Goal: Register for event/course

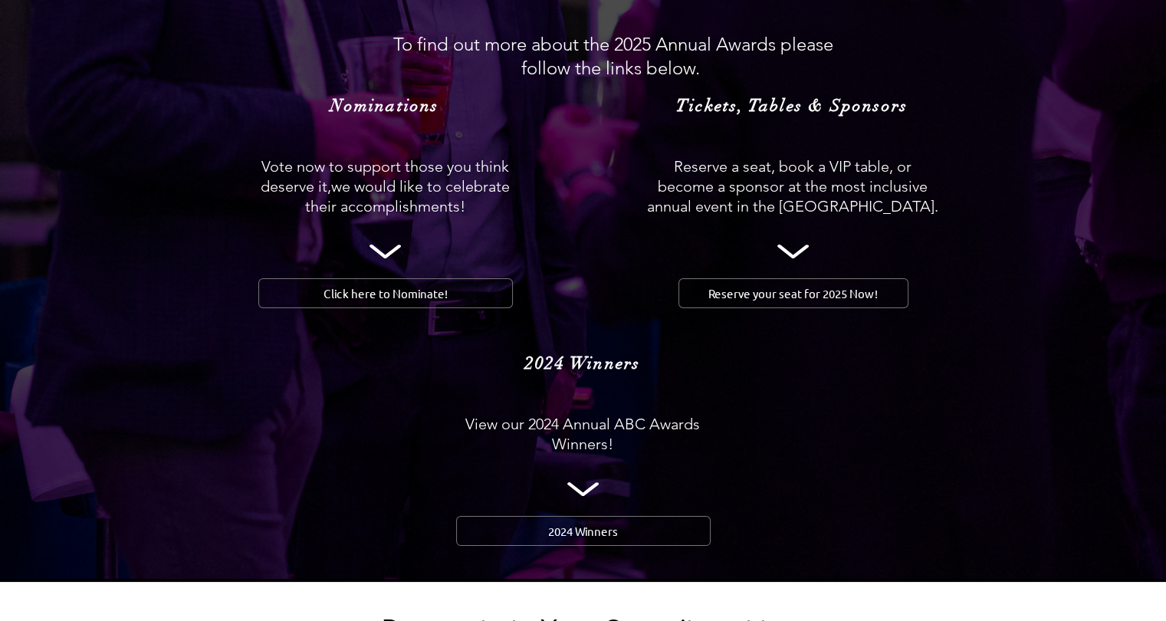
scroll to position [1505, 0]
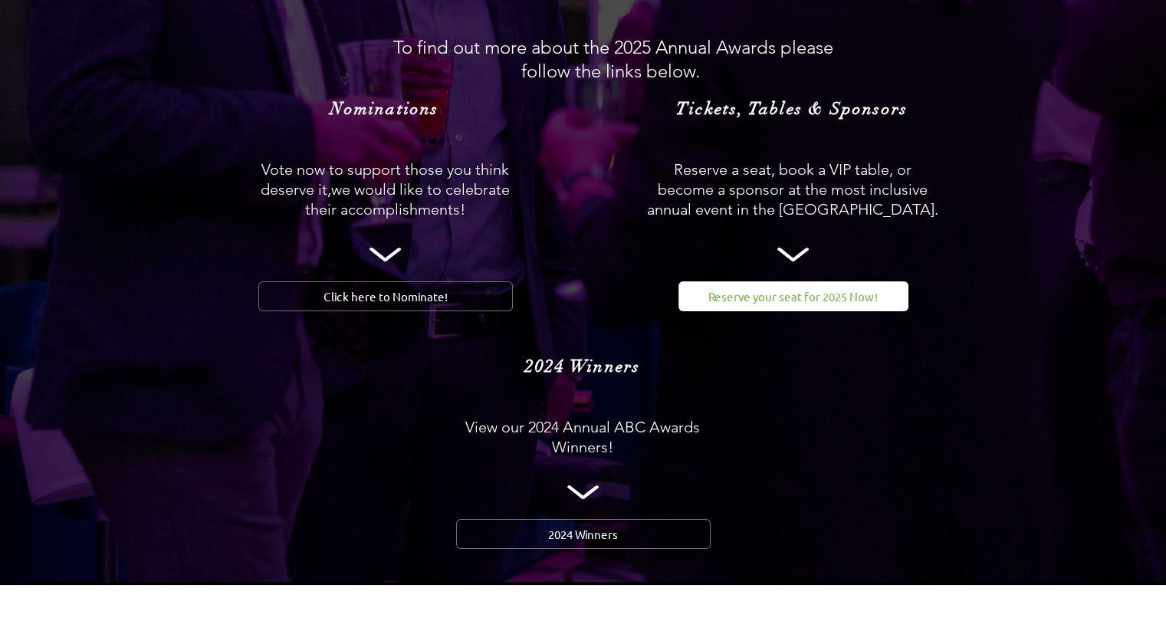
click at [722, 288] on span "Reserve your seat for 2025 Now!" at bounding box center [792, 296] width 169 height 16
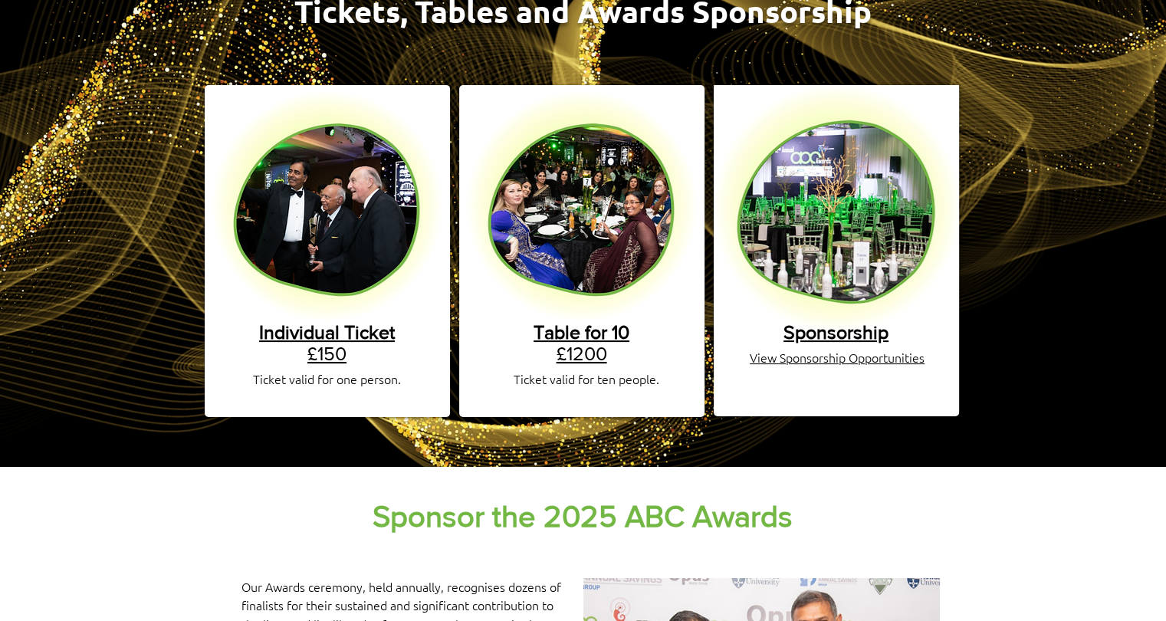
scroll to position [251, 0]
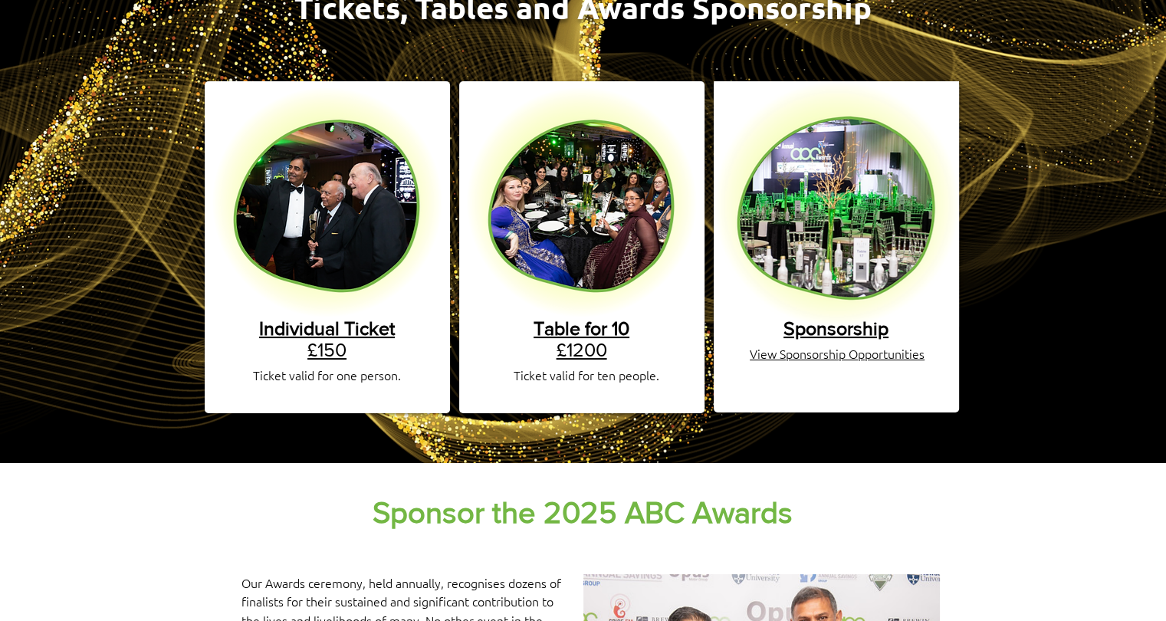
click at [380, 317] on span "Individual Ticket" at bounding box center [327, 327] width 136 height 21
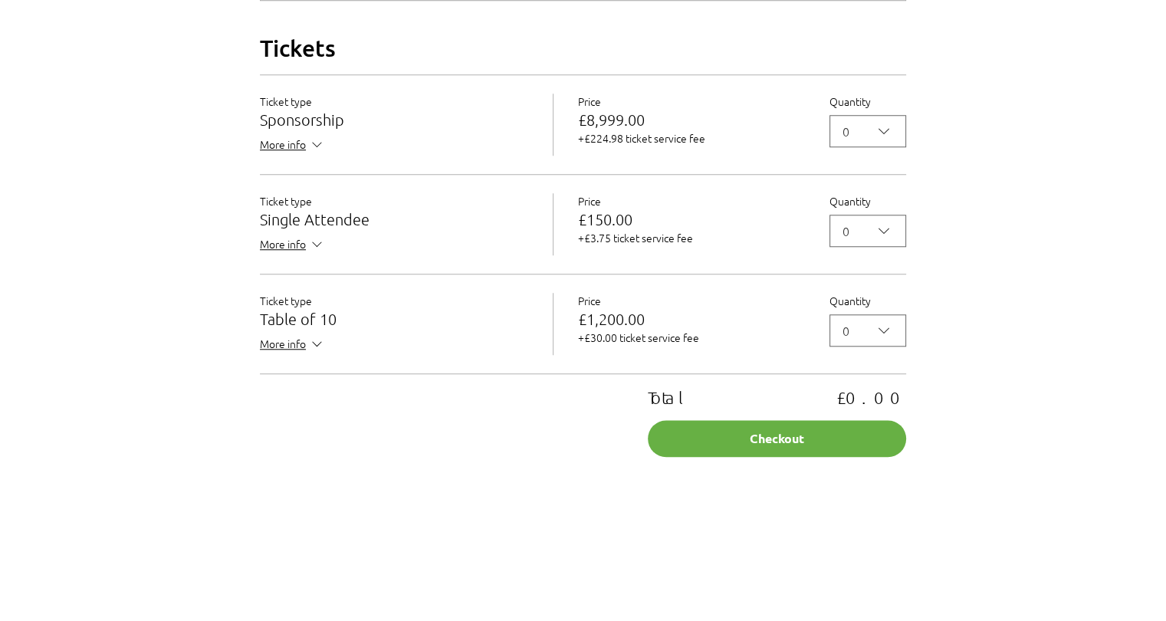
scroll to position [1383, 0]
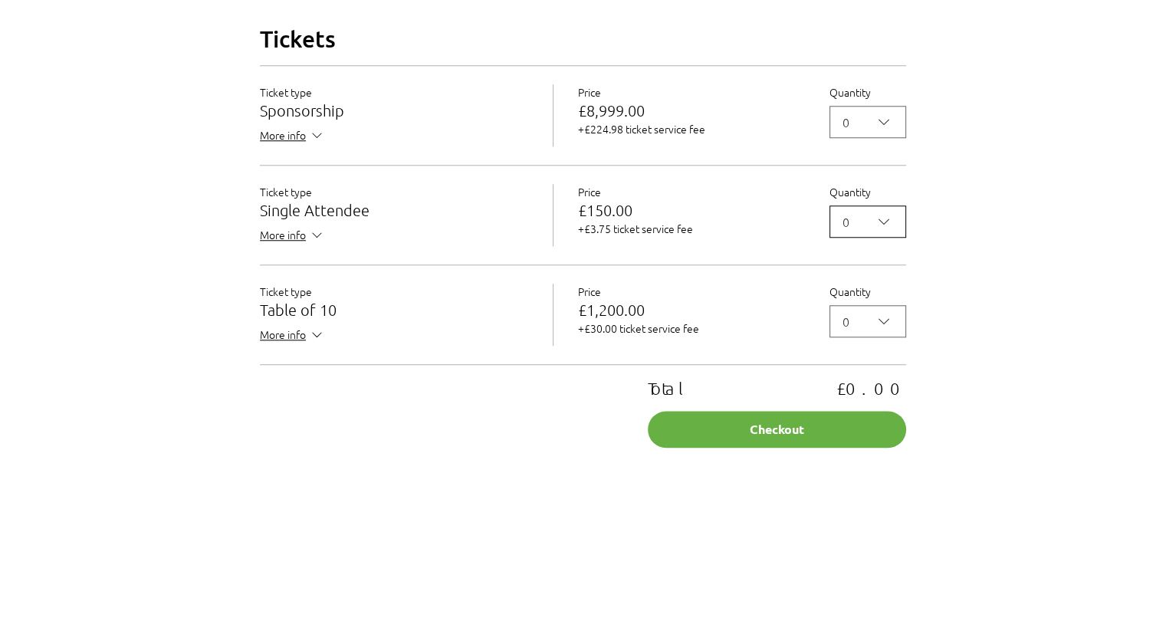
click at [891, 231] on icon "2025 Annual ABC Awards Dinner" at bounding box center [884, 221] width 18 height 18
click at [855, 303] on span "1" at bounding box center [867, 293] width 57 height 18
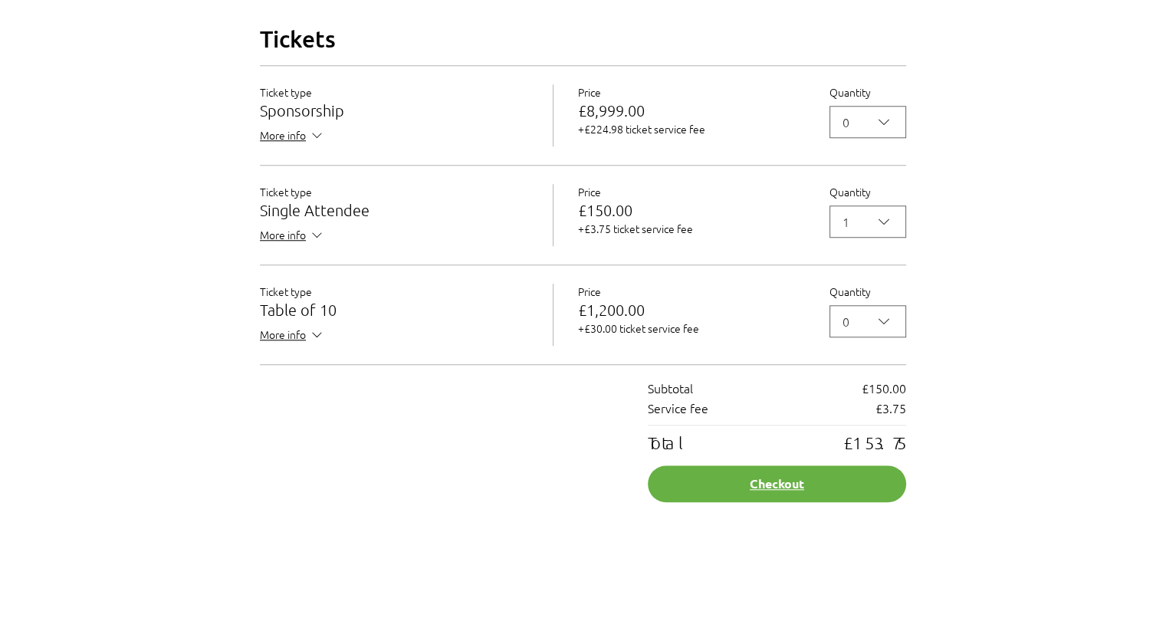
click at [755, 497] on button "Checkout" at bounding box center [777, 483] width 258 height 37
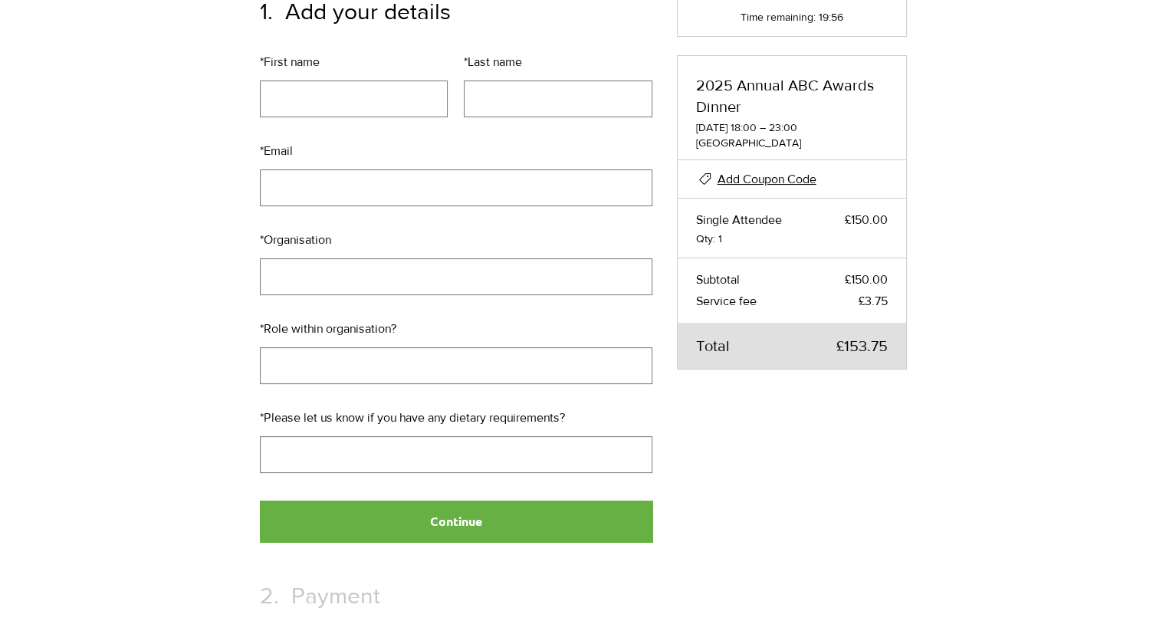
scroll to position [205, 0]
